Goal: Find specific page/section: Find specific page/section

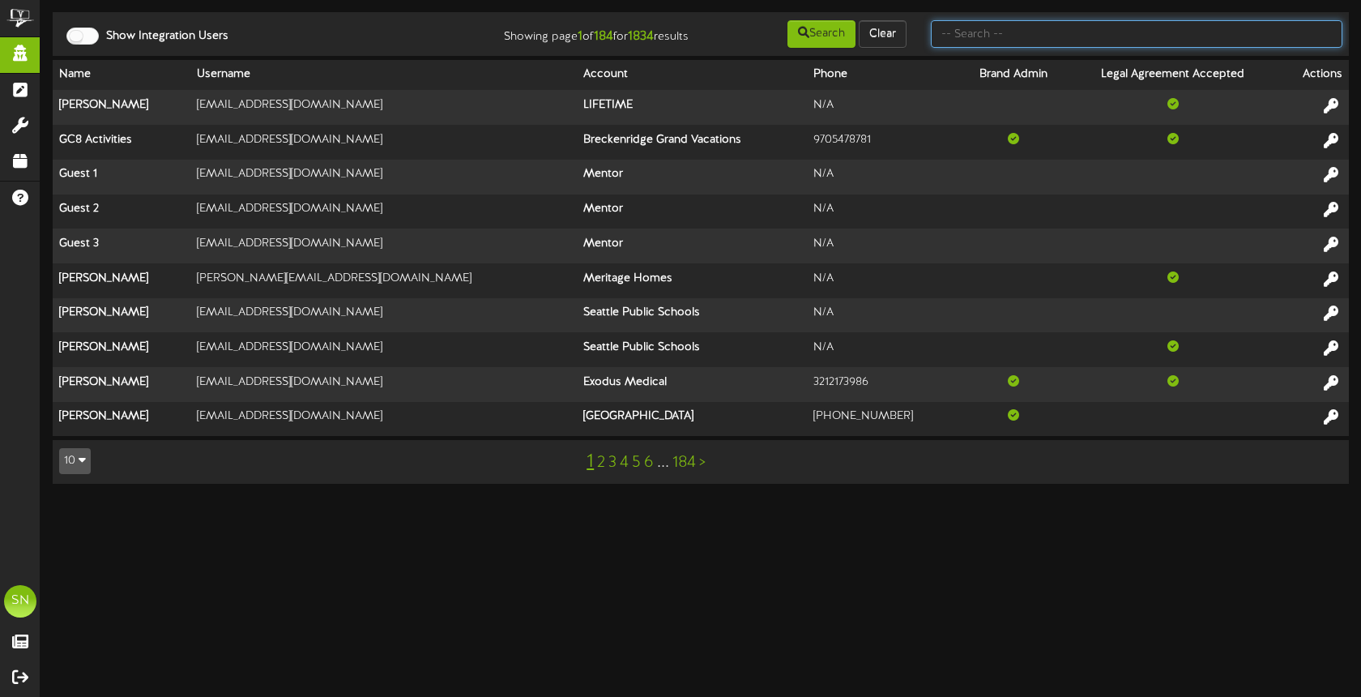
click at [1011, 32] on input "text" at bounding box center [1137, 34] width 412 height 28
type input "the picklr"
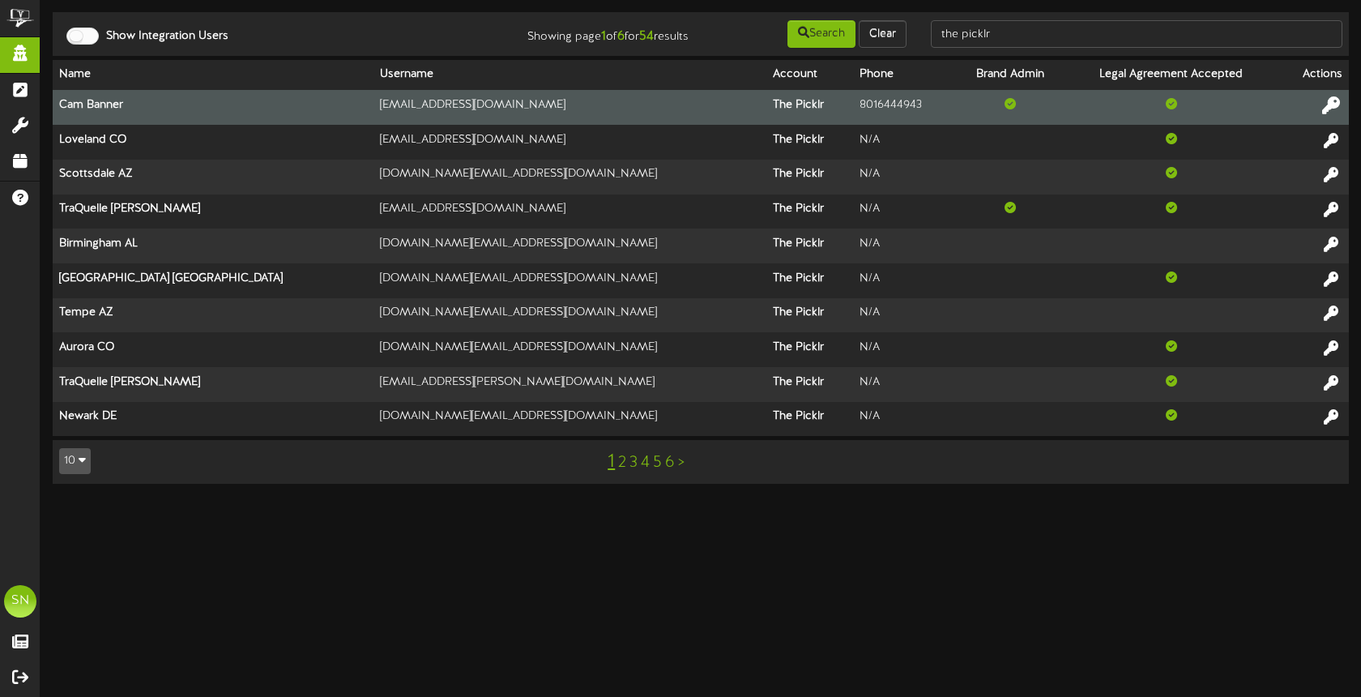
click at [1331, 105] on icon at bounding box center [1331, 105] width 18 height 18
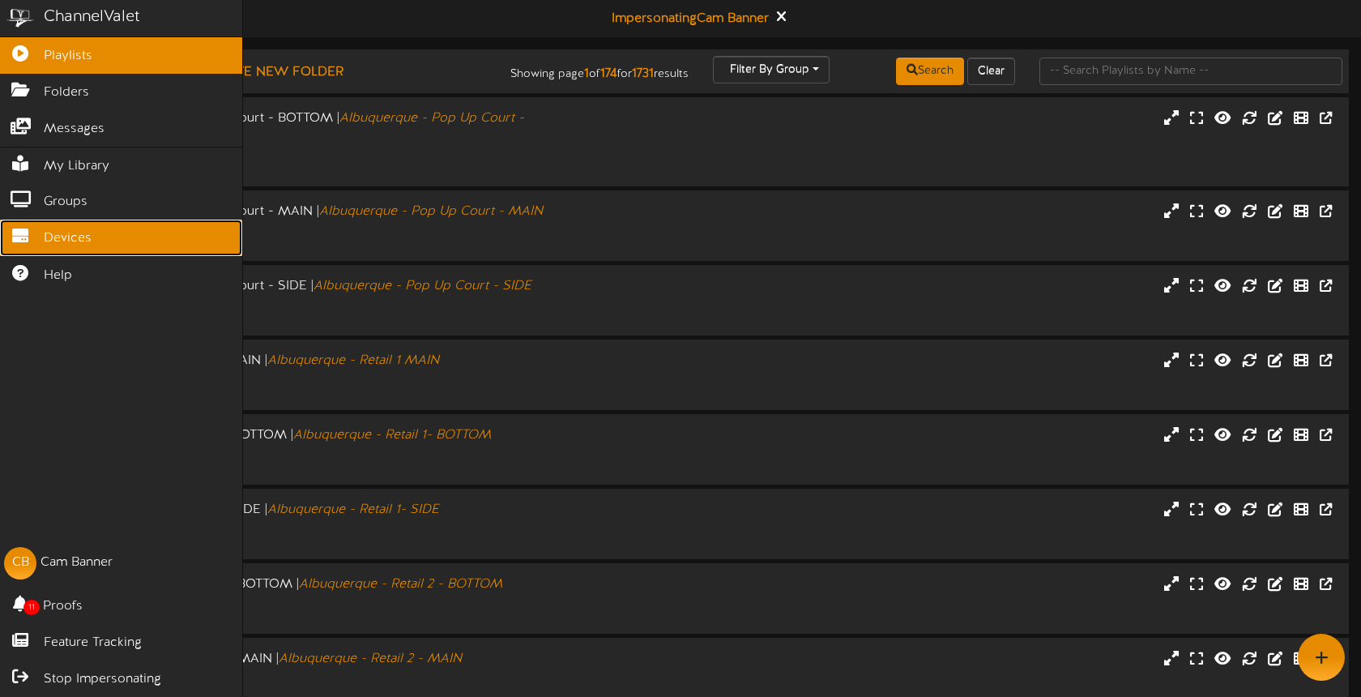
click at [54, 243] on span "Devices" at bounding box center [68, 238] width 48 height 19
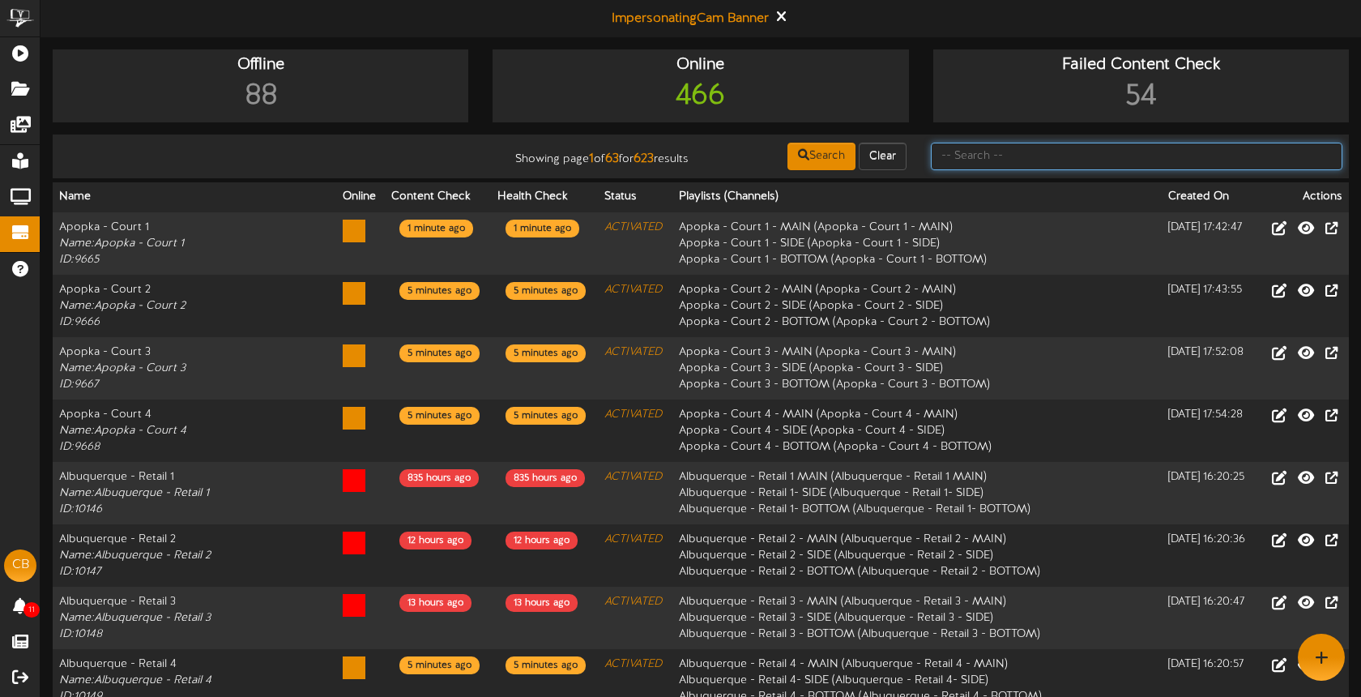
click at [968, 157] on input "text" at bounding box center [1137, 157] width 412 height 28
type input "Cumming"
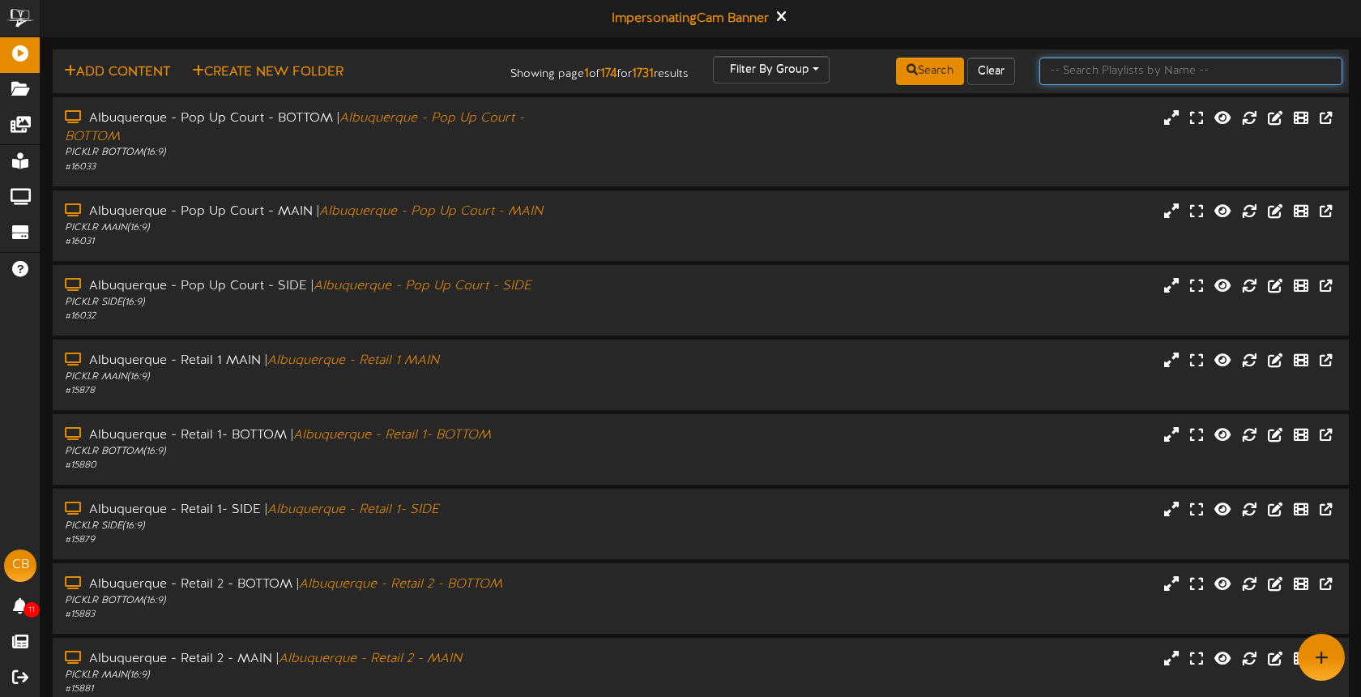
click at [1099, 79] on input "text" at bounding box center [1191, 72] width 303 height 28
type input "cummming"
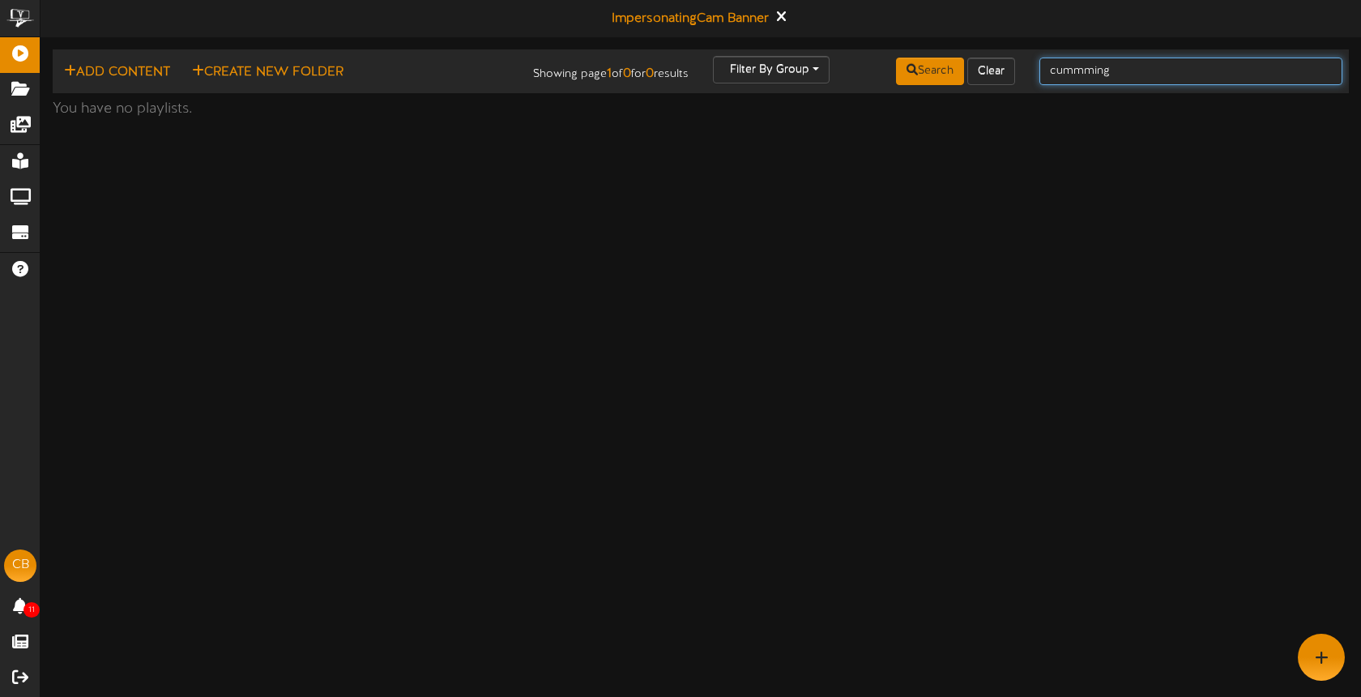
drag, startPoint x: 1143, startPoint y: 68, endPoint x: 1018, endPoint y: 67, distance: 125.6
click at [1018, 67] on div "Add Content Create New Folder Showing page 1 of 0 for 0 results Filter By Group…" at bounding box center [701, 71] width 1308 height 31
type input "cumming"
drag, startPoint x: 1094, startPoint y: 76, endPoint x: 1009, endPoint y: 76, distance: 85.1
click at [1012, 76] on div "Add Content Create New Folder Showing page 1 of 0 for 0 results Filter By Group…" at bounding box center [701, 71] width 1308 height 31
